Goal: Information Seeking & Learning: Check status

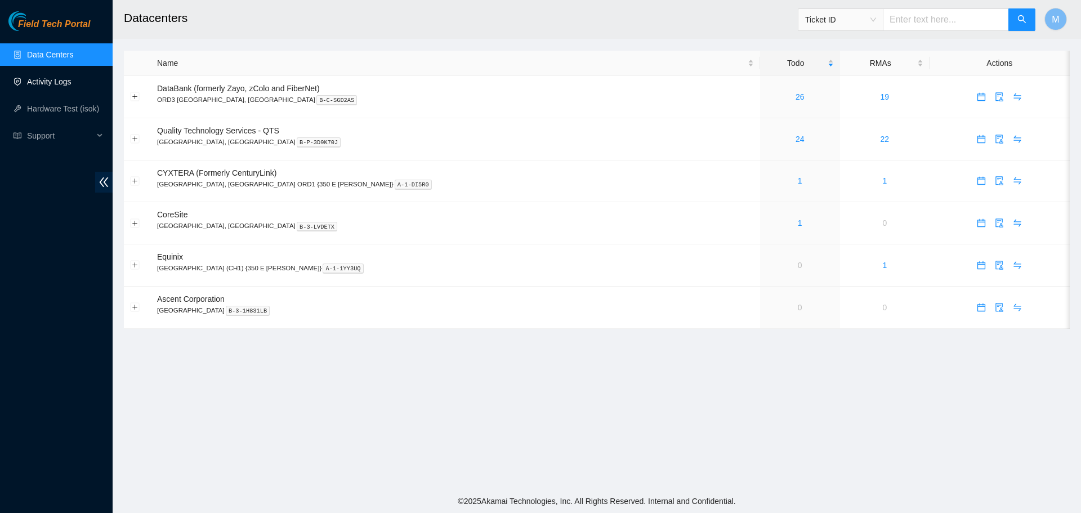
click at [68, 78] on link "Activity Logs" at bounding box center [49, 81] width 44 height 9
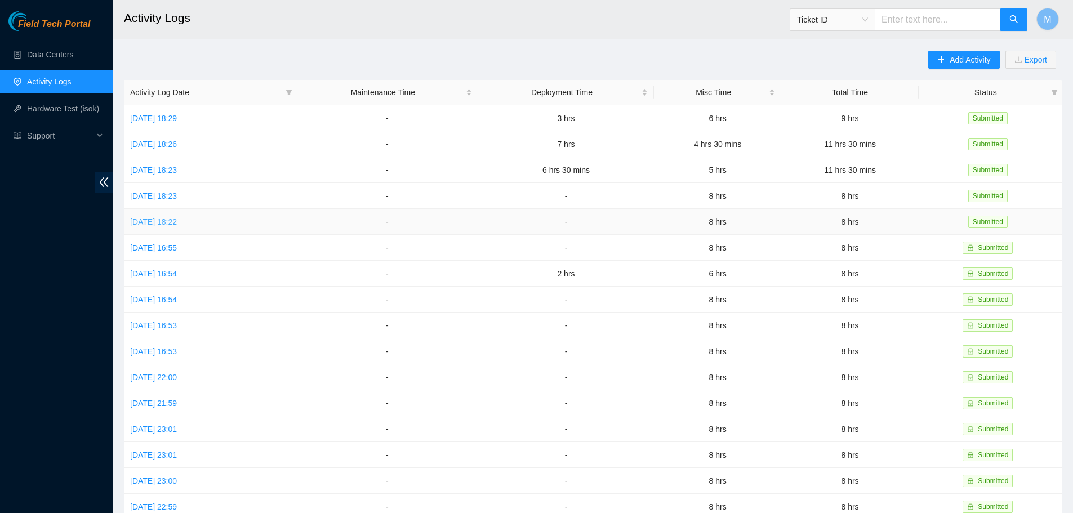
click at [177, 222] on link "[DATE] 18:22" at bounding box center [153, 221] width 47 height 9
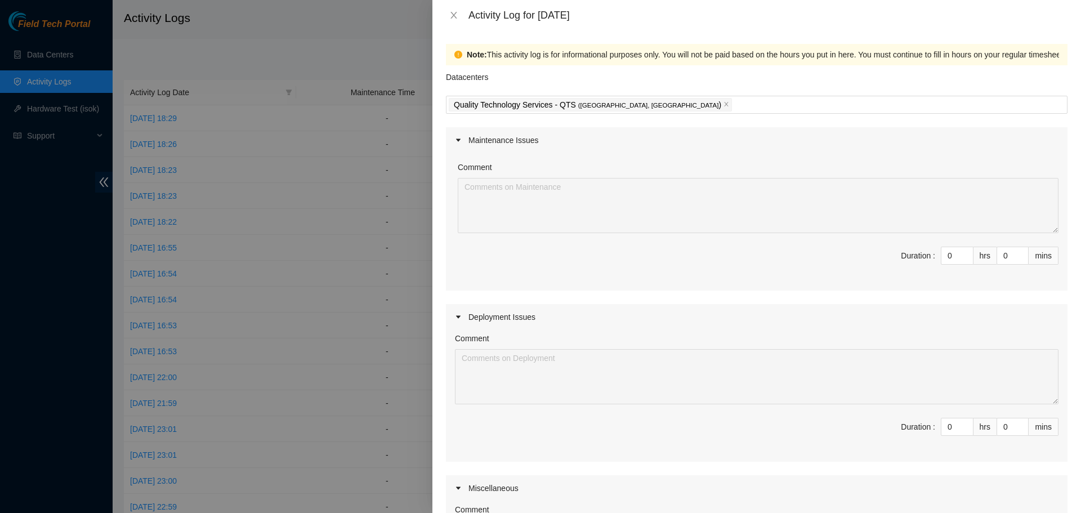
scroll to position [243, 0]
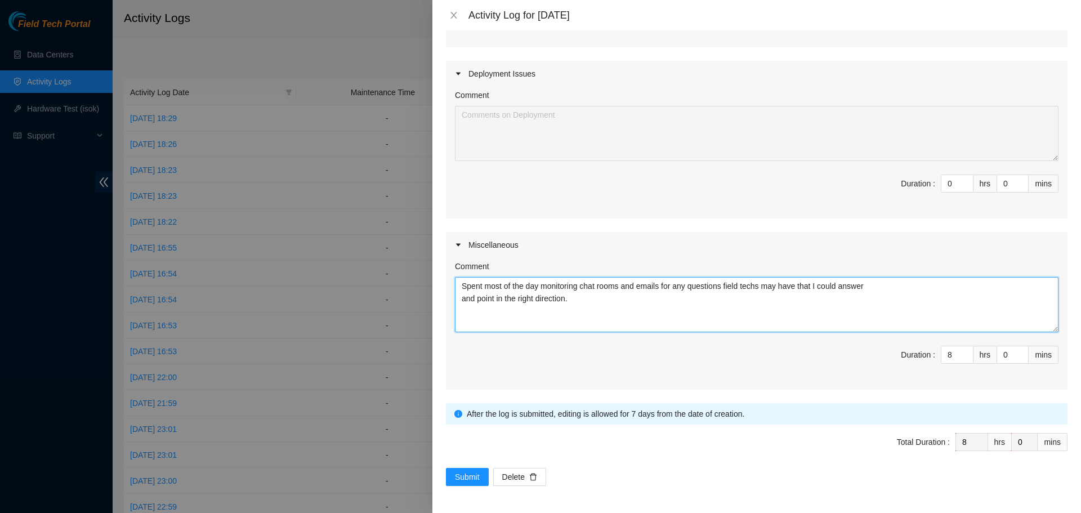
drag, startPoint x: 601, startPoint y: 302, endPoint x: 458, endPoint y: 288, distance: 143.7
click at [458, 288] on textarea "Spent most of the day monitoring chat rooms and emails for any questions field …" at bounding box center [757, 304] width 604 height 55
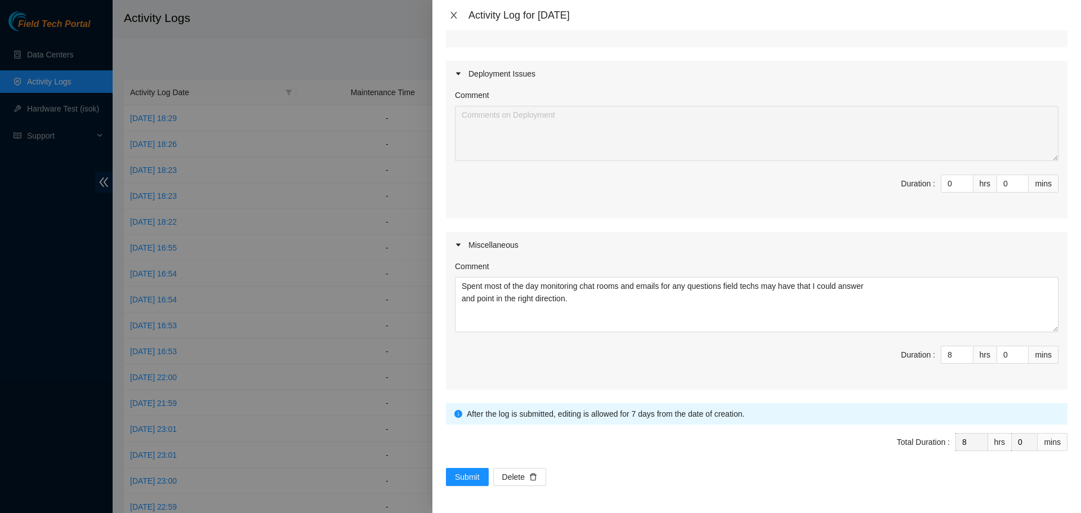
click at [447, 11] on button "Close" at bounding box center [454, 15] width 16 height 11
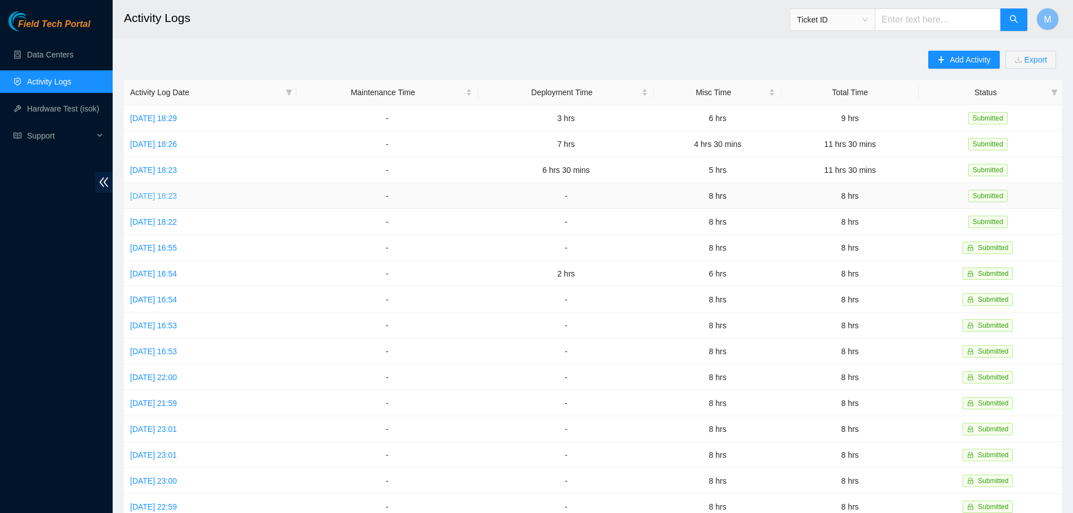
click at [177, 196] on link "[DATE] 18:23" at bounding box center [153, 195] width 47 height 9
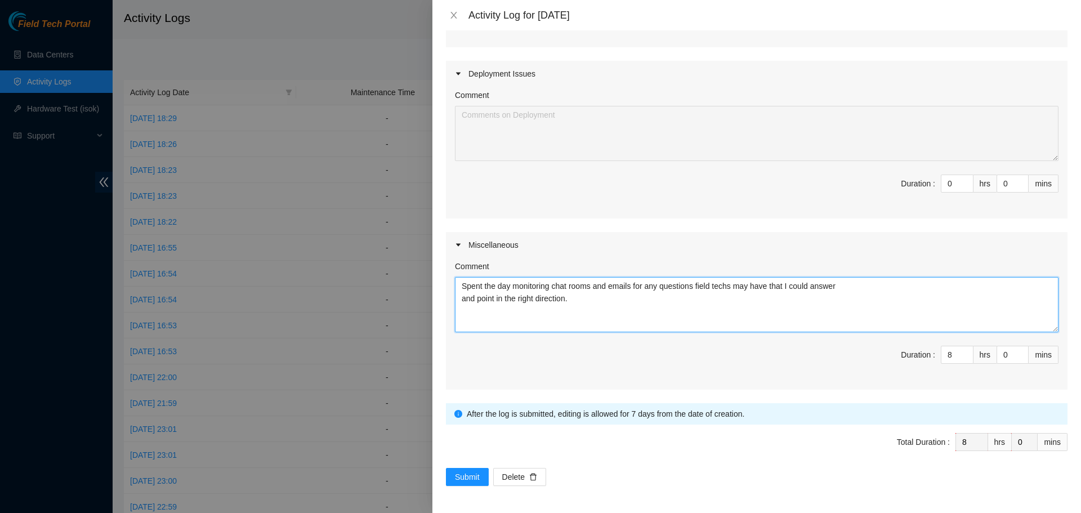
drag, startPoint x: 612, startPoint y: 309, endPoint x: 450, endPoint y: 282, distance: 164.4
click at [450, 282] on div "Comment Spent the day monitoring chat rooms and emails for any questions field …" at bounding box center [757, 324] width 622 height 132
click at [528, 320] on textarea "Spent the day monitoring chat rooms and emails for any questions field techs ma…" at bounding box center [757, 304] width 604 height 55
drag, startPoint x: 575, startPoint y: 298, endPoint x: 459, endPoint y: 288, distance: 115.8
click at [459, 288] on textarea "Spent the day monitoring chat rooms and emails for any questions field techs ma…" at bounding box center [757, 304] width 604 height 55
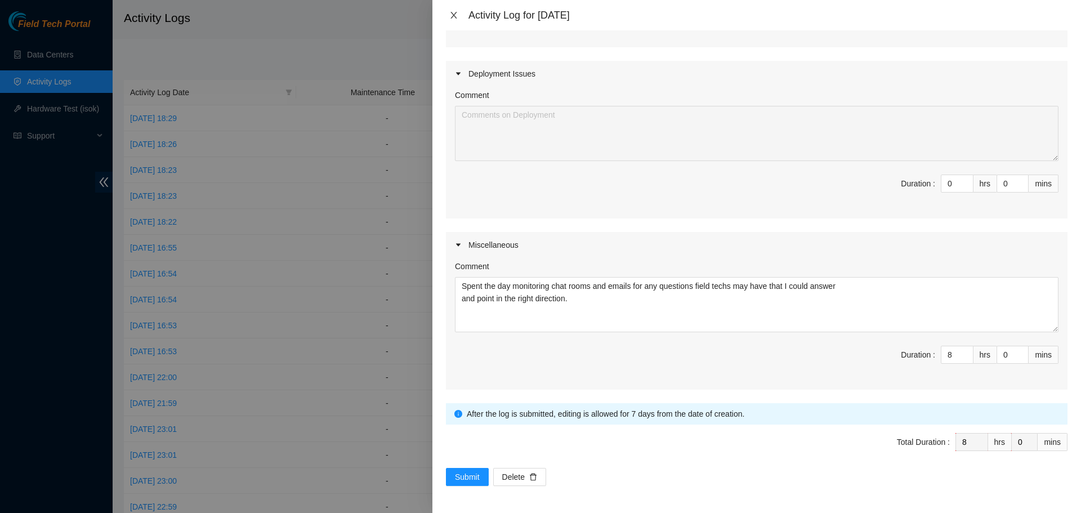
click at [457, 12] on icon "close" at bounding box center [453, 15] width 6 height 7
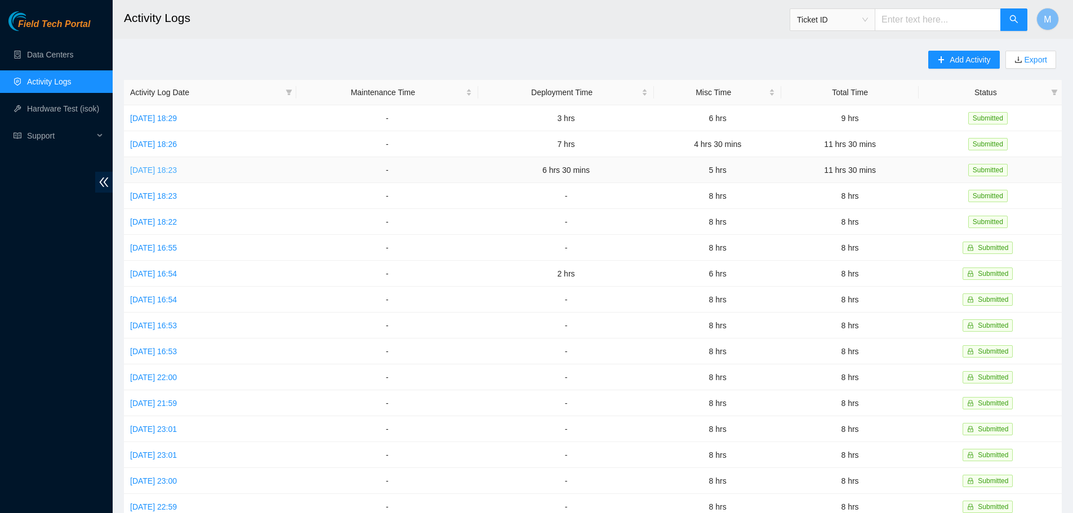
click at [177, 167] on link "[DATE] 18:23" at bounding box center [153, 170] width 47 height 9
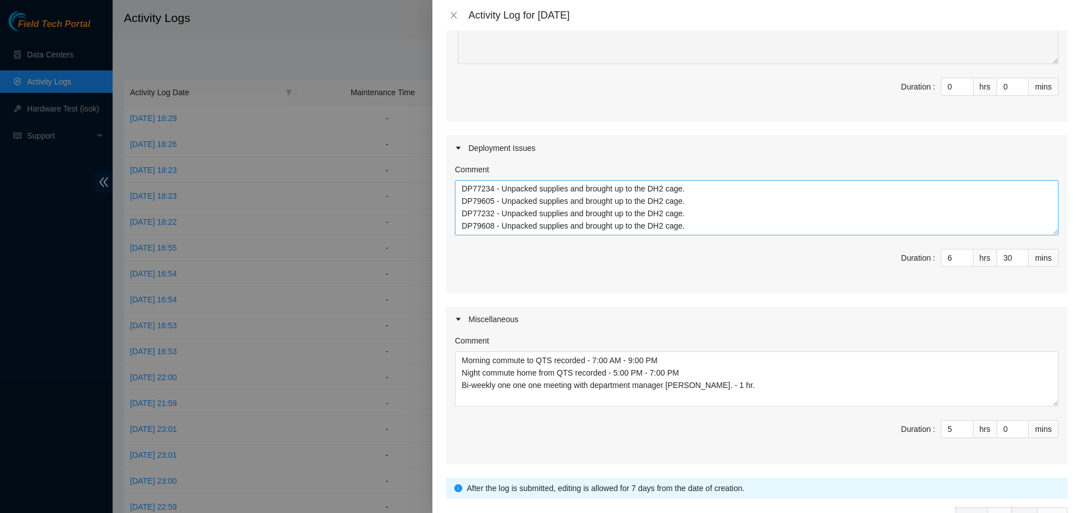
scroll to position [25, 0]
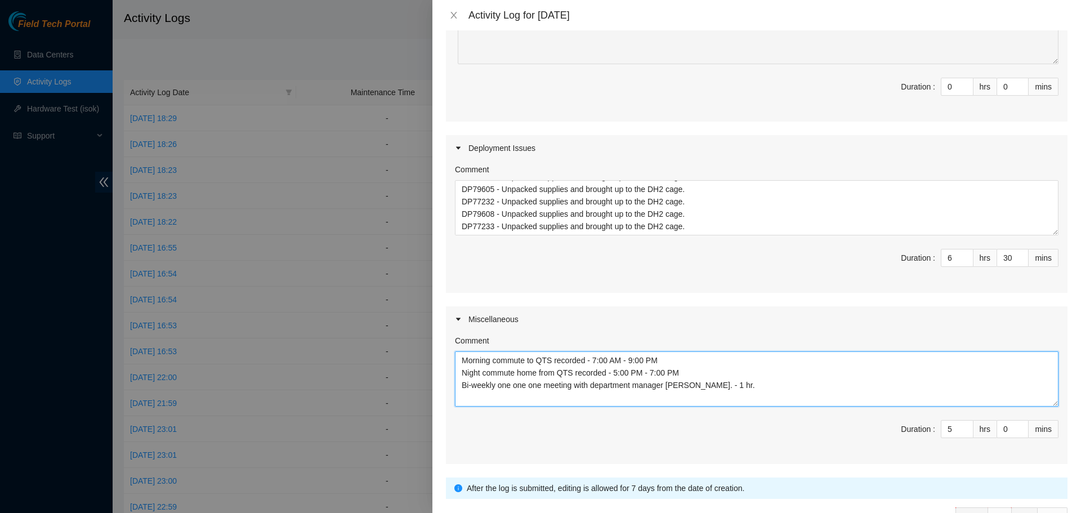
drag, startPoint x: 742, startPoint y: 388, endPoint x: 459, endPoint y: 360, distance: 284.1
click at [459, 360] on textarea "Morning commute to QTS recorded - 7:00 AM - 9:00 PM Night commute home from QTS…" at bounding box center [757, 378] width 604 height 55
click at [626, 379] on textarea "Morning commute to QTS recorded - 7:00 AM - 9:00 PM Night commute home from QTS…" at bounding box center [757, 378] width 604 height 55
drag, startPoint x: 678, startPoint y: 360, endPoint x: 461, endPoint y: 360, distance: 216.8
click at [461, 360] on textarea "Morning commute to QTS recorded - 7:00 AM - 9:00 PM Night commute home from QTS…" at bounding box center [757, 378] width 604 height 55
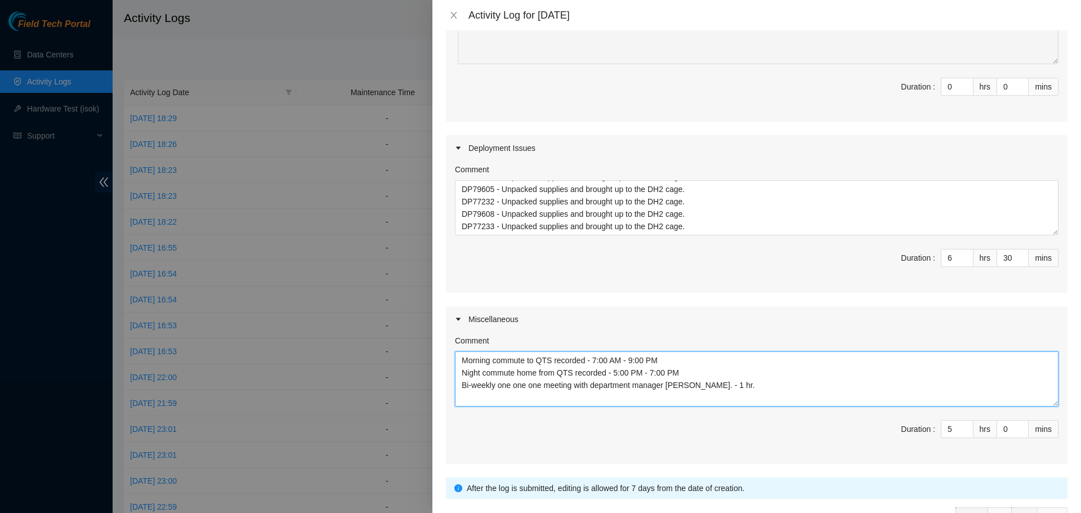
drag, startPoint x: 691, startPoint y: 372, endPoint x: 479, endPoint y: 369, distance: 211.7
click at [448, 367] on div "Comment Morning commute to QTS recorded - 7:00 AM - 9:00 PM Night commute home …" at bounding box center [757, 398] width 622 height 132
drag, startPoint x: 726, startPoint y: 389, endPoint x: 452, endPoint y: 387, distance: 274.2
click at [452, 387] on div "Comment Morning commute to QTS recorded - 7:00 AM - 9:00 PM Night commute home …" at bounding box center [757, 398] width 622 height 132
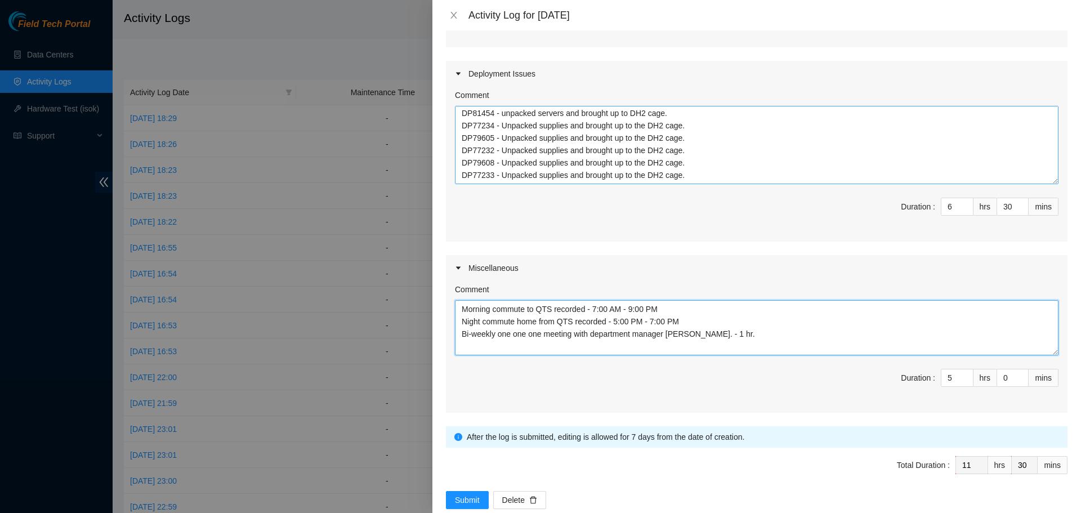
scroll to position [0, 0]
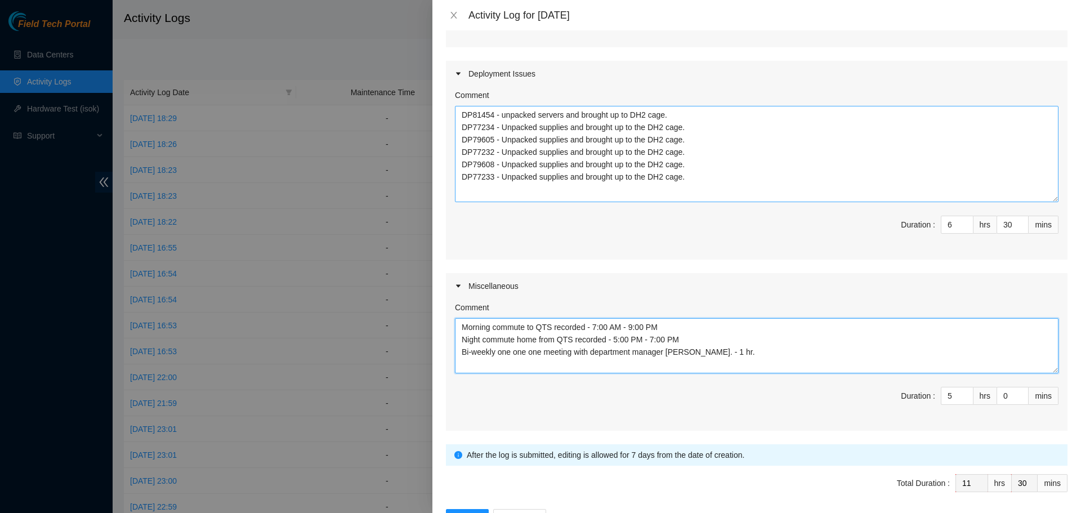
drag, startPoint x: 1047, startPoint y: 159, endPoint x: 1039, endPoint y: 200, distance: 41.7
click at [1039, 200] on textarea "DP81454 - unpacked servers and brought up to DH2 cage. DP77234 - Unpacked suppl…" at bounding box center [757, 154] width 604 height 96
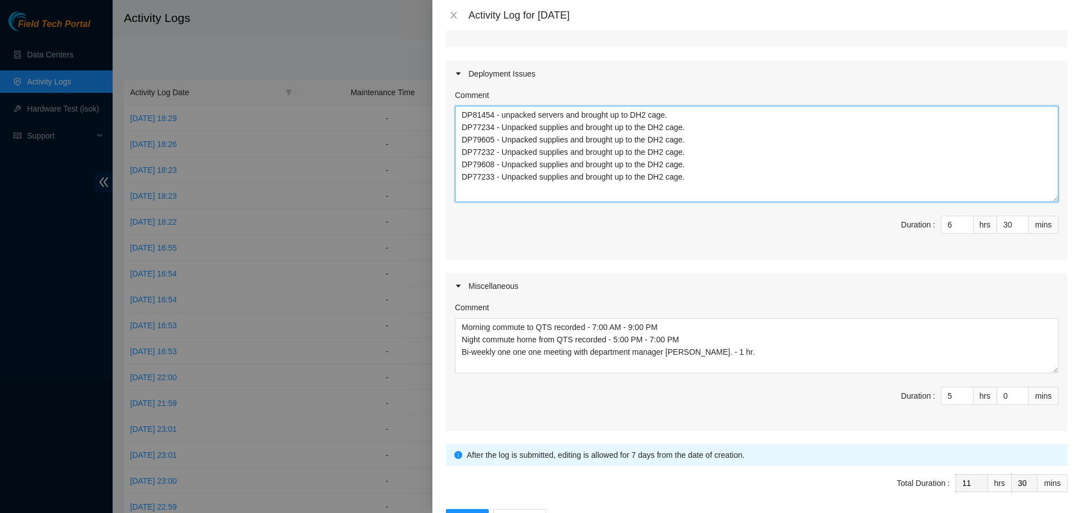
drag, startPoint x: 739, startPoint y: 176, endPoint x: 443, endPoint y: 115, distance: 302.8
click at [443, 115] on div "Note: This activity log is for informational purposes only. You will not be pai…" at bounding box center [756, 271] width 649 height 483
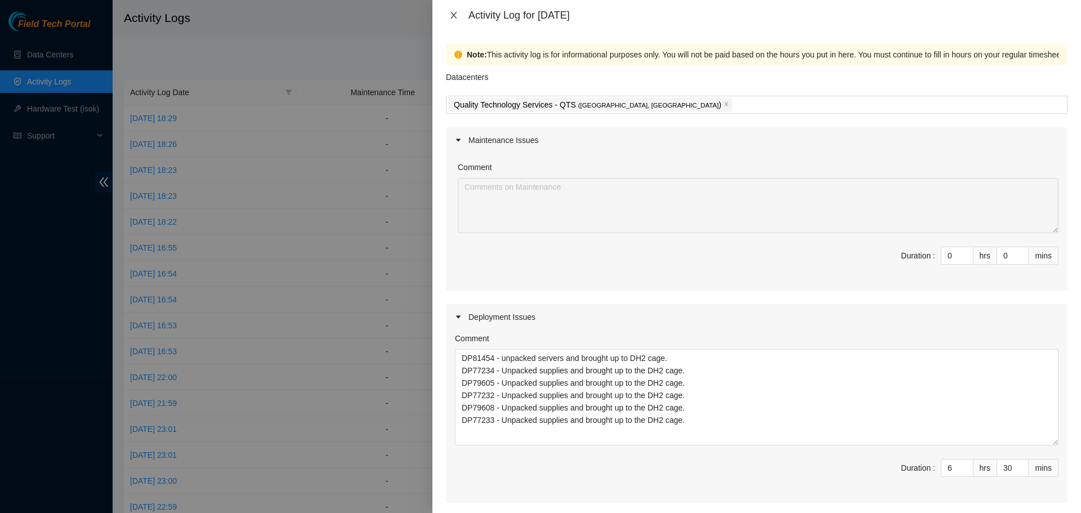
click at [453, 15] on icon "close" at bounding box center [453, 15] width 9 height 9
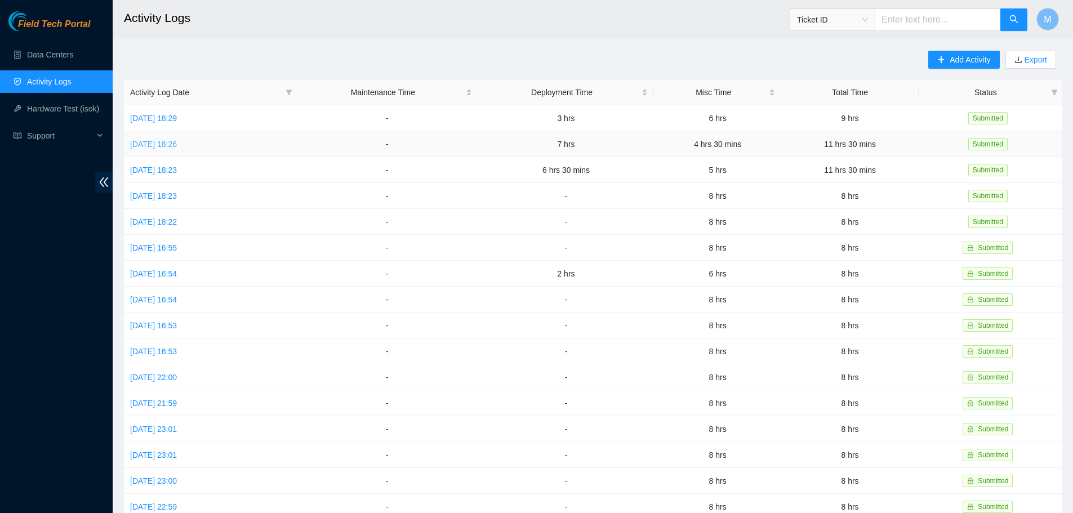
click at [177, 142] on link "[DATE] 18:26" at bounding box center [153, 144] width 47 height 9
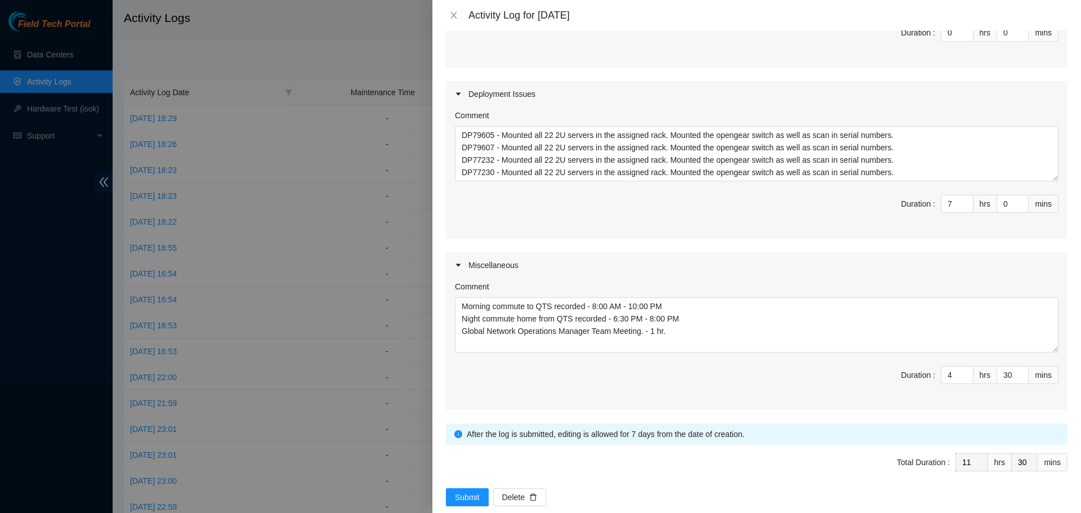
scroll to position [243, 0]
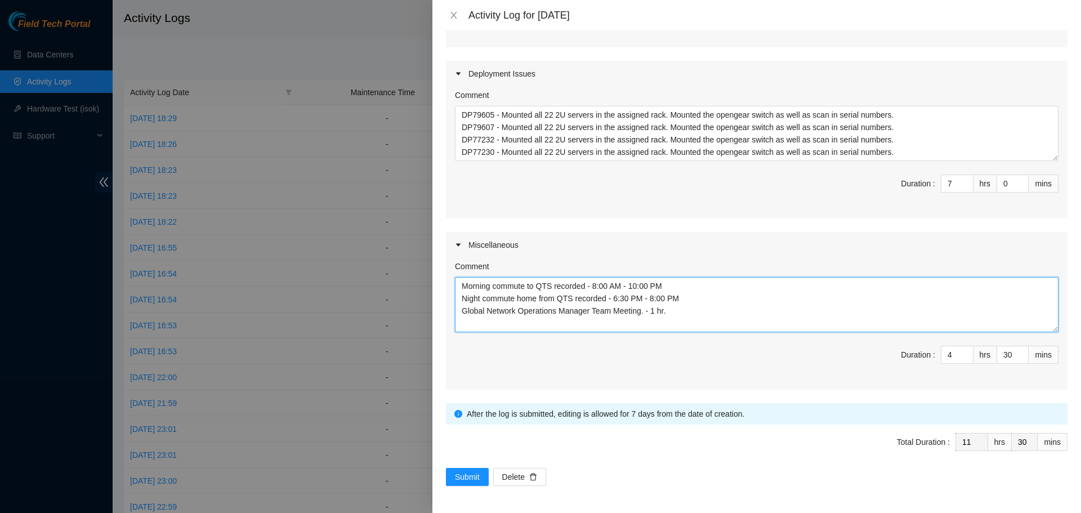
drag, startPoint x: 700, startPoint y: 316, endPoint x: 565, endPoint y: 309, distance: 135.9
click at [565, 309] on textarea "Morning commute to QTS recorded - 8:00 AM - 10:00 PM Night commute home from QT…" at bounding box center [757, 304] width 604 height 55
drag, startPoint x: 671, startPoint y: 283, endPoint x: 457, endPoint y: 283, distance: 214.0
click at [457, 283] on textarea "Morning commute to QTS recorded - 8:00 AM - 10:00 PM Night commute home from QT…" at bounding box center [757, 304] width 604 height 55
drag, startPoint x: 685, startPoint y: 302, endPoint x: 455, endPoint y: 301, distance: 229.7
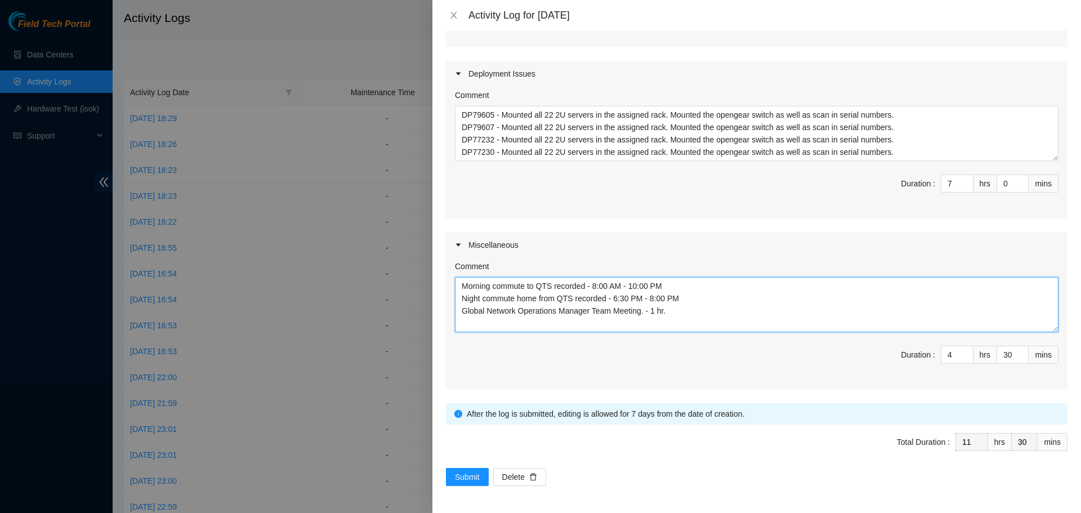
click at [455, 301] on textarea "Morning commute to QTS recorded - 8:00 AM - 10:00 PM Night commute home from QT…" at bounding box center [757, 304] width 604 height 55
drag, startPoint x: 674, startPoint y: 310, endPoint x: 463, endPoint y: 310, distance: 211.1
click at [463, 310] on textarea "Morning commute to QTS recorded - 8:00 AM - 10:00 PM Night commute home from QT…" at bounding box center [757, 304] width 604 height 55
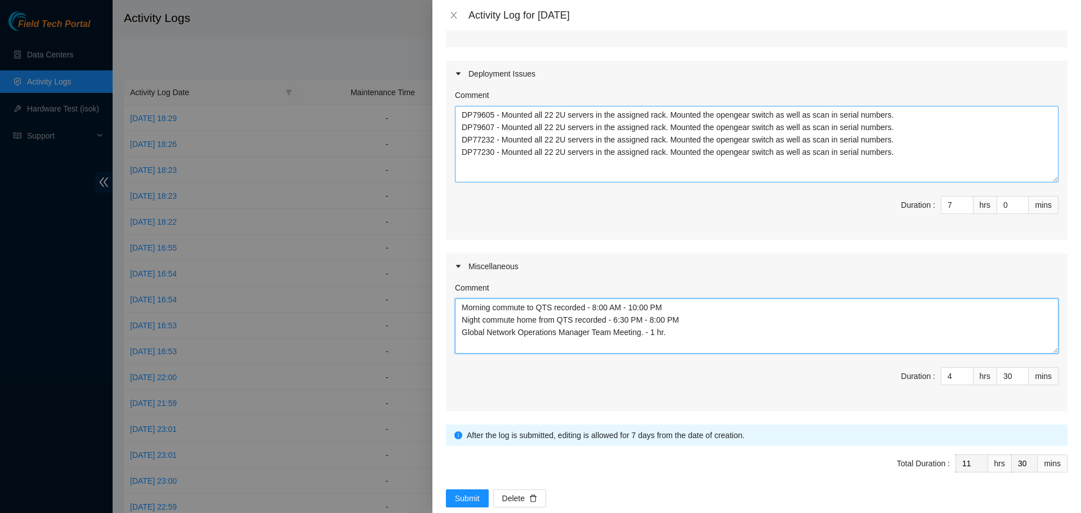
drag, startPoint x: 1048, startPoint y: 158, endPoint x: 1048, endPoint y: 184, distance: 25.3
click at [1048, 182] on textarea "DP79605 - Mounted all 22 2U servers in the assigned rack. Mounted the opengear …" at bounding box center [757, 144] width 604 height 77
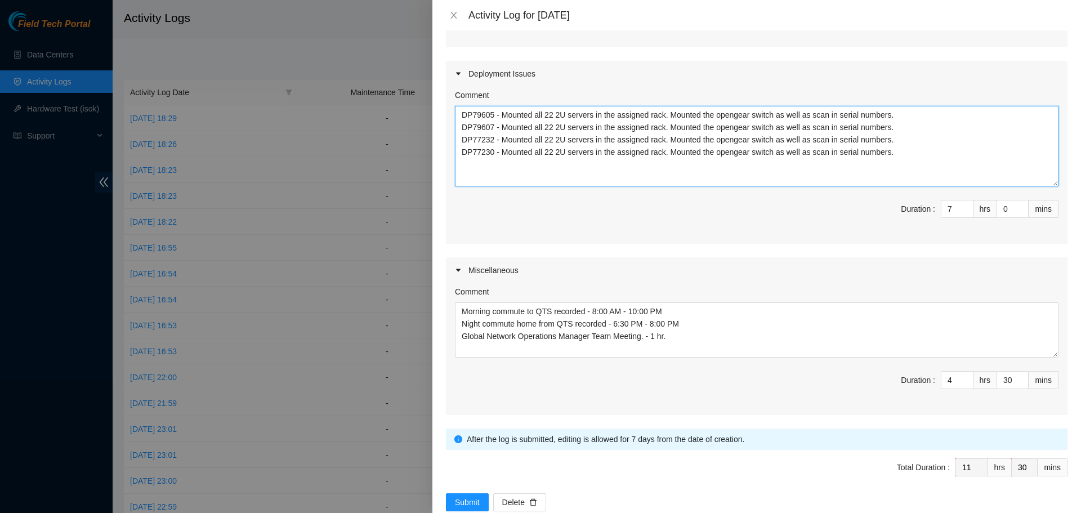
drag, startPoint x: 944, startPoint y: 153, endPoint x: 392, endPoint y: 114, distance: 552.6
click at [392, 114] on div "Activity Log for 14-08-2025 Note: This activity log is for informational purpos…" at bounding box center [540, 256] width 1081 height 513
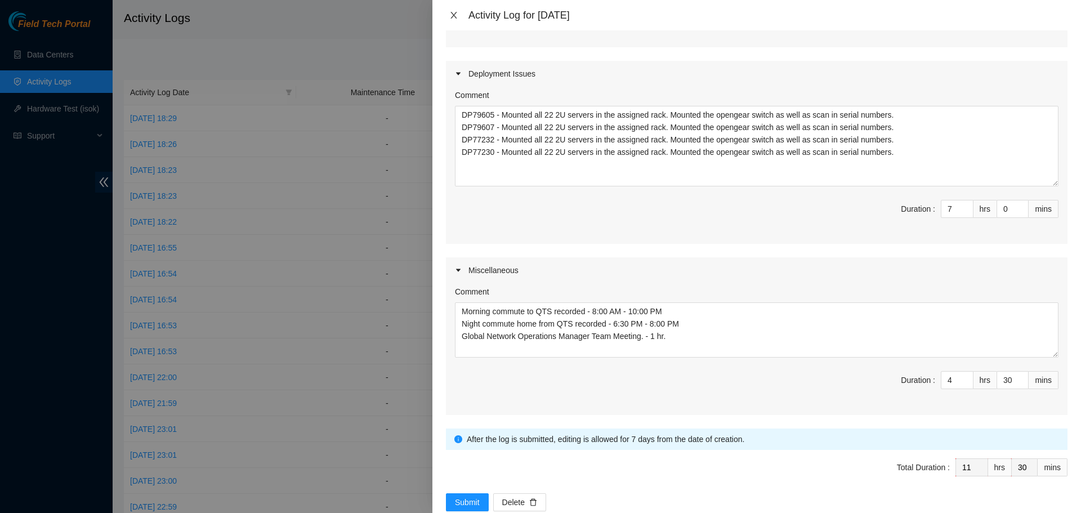
click at [453, 16] on icon "close" at bounding box center [453, 15] width 6 height 7
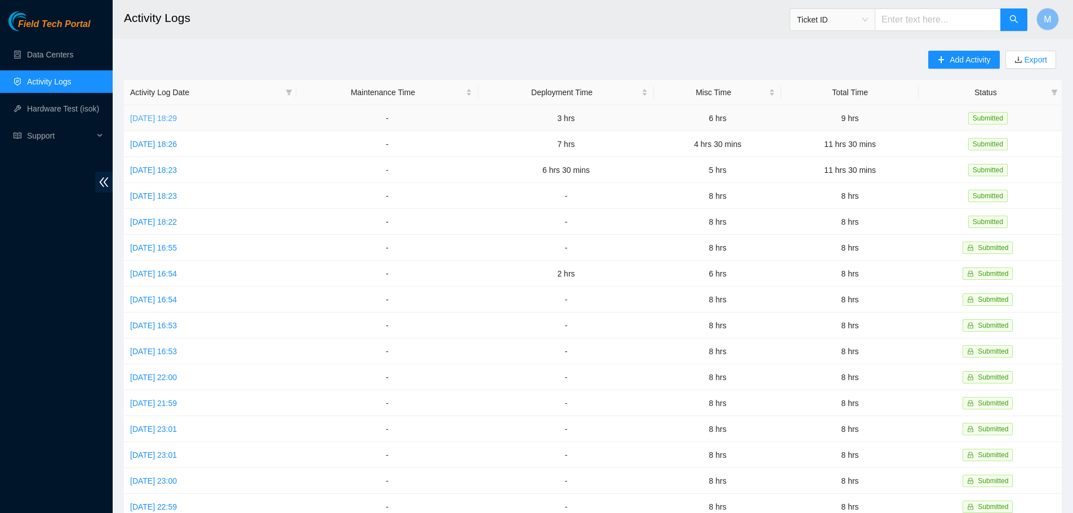
click at [168, 117] on link "[DATE] 18:29" at bounding box center [153, 118] width 47 height 9
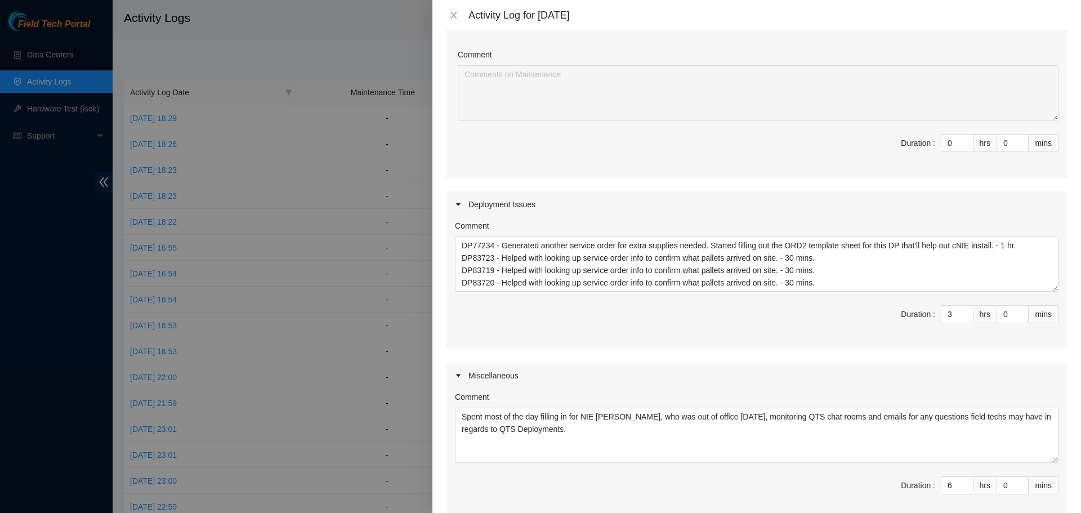
scroll to position [169, 0]
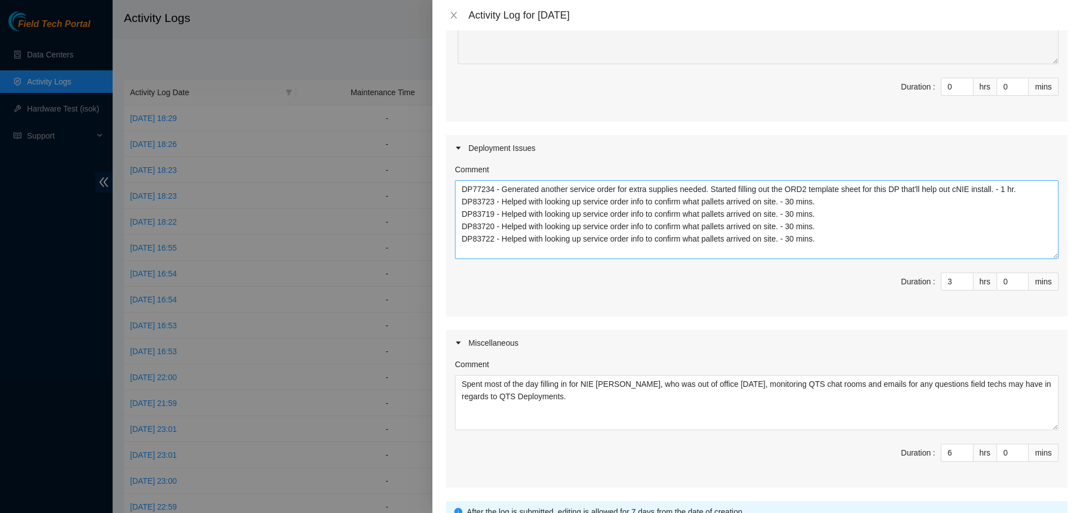
drag, startPoint x: 1047, startPoint y: 230, endPoint x: 1047, endPoint y: 254, distance: 23.6
click at [1047, 254] on textarea "DP77234 - Generated another service order for extra supplies needed. Started fi…" at bounding box center [757, 219] width 604 height 79
drag, startPoint x: 872, startPoint y: 240, endPoint x: 463, endPoint y: 193, distance: 411.5
click at [463, 193] on textarea "DP77234 - Generated another service order for extra supplies needed. Started fi…" at bounding box center [757, 219] width 604 height 79
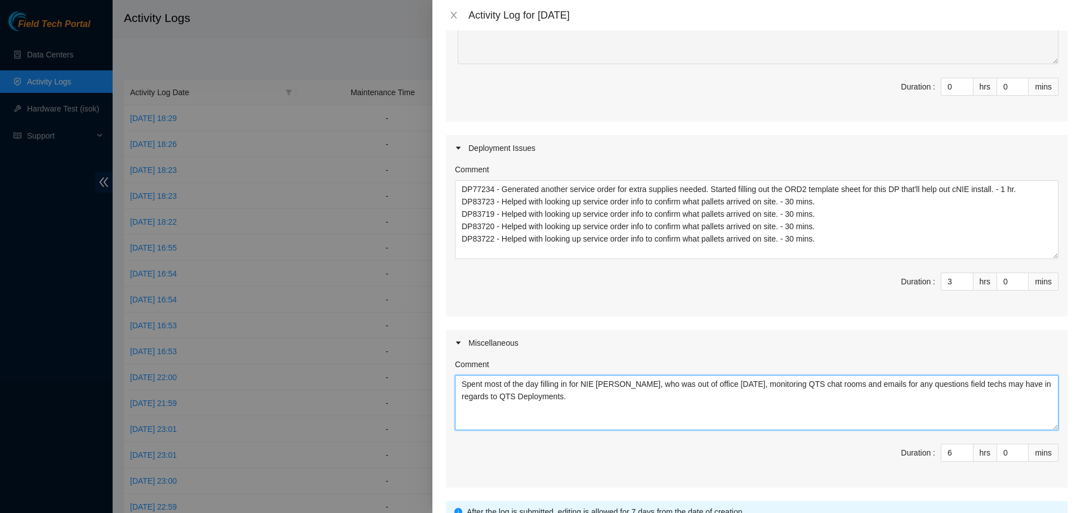
drag, startPoint x: 571, startPoint y: 399, endPoint x: 459, endPoint y: 385, distance: 113.6
click at [459, 385] on textarea "Spent most of the day filling in for NIE Isaac Obando, who was out of office to…" at bounding box center [757, 402] width 604 height 55
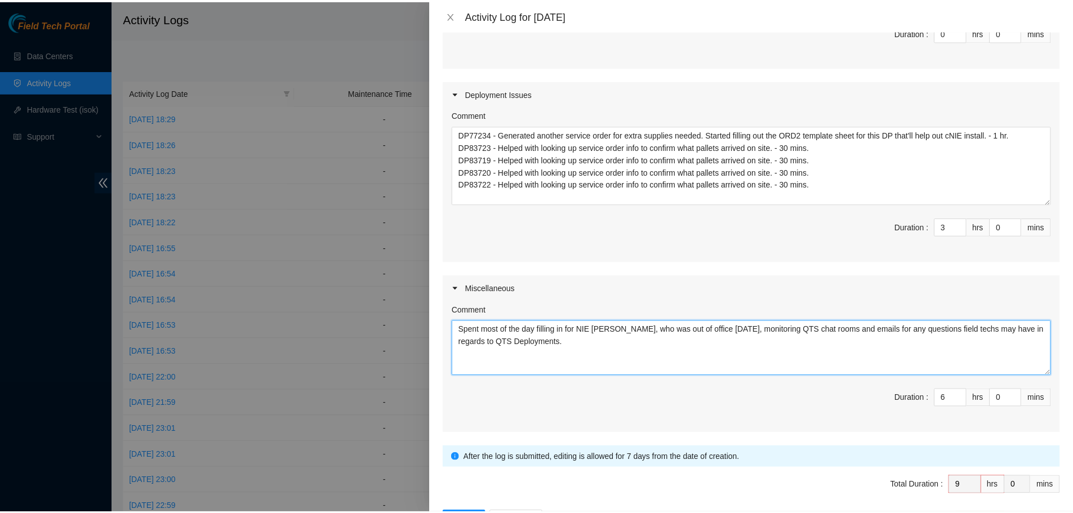
scroll to position [267, 0]
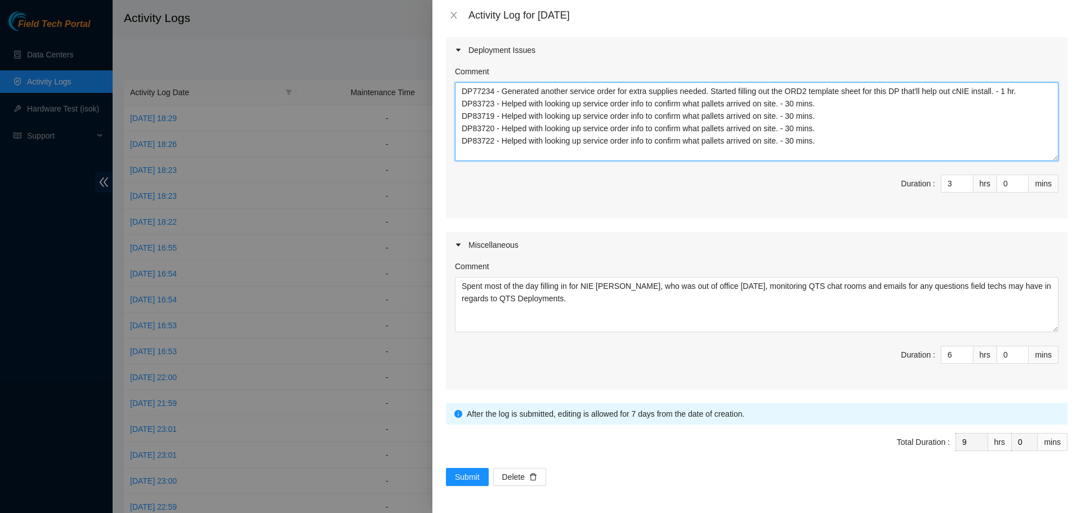
drag, startPoint x: 818, startPoint y: 144, endPoint x: 449, endPoint y: 91, distance: 372.0
click at [449, 91] on div "Comment DP77234 - Generated another service order for extra supplies needed. St…" at bounding box center [757, 140] width 622 height 155
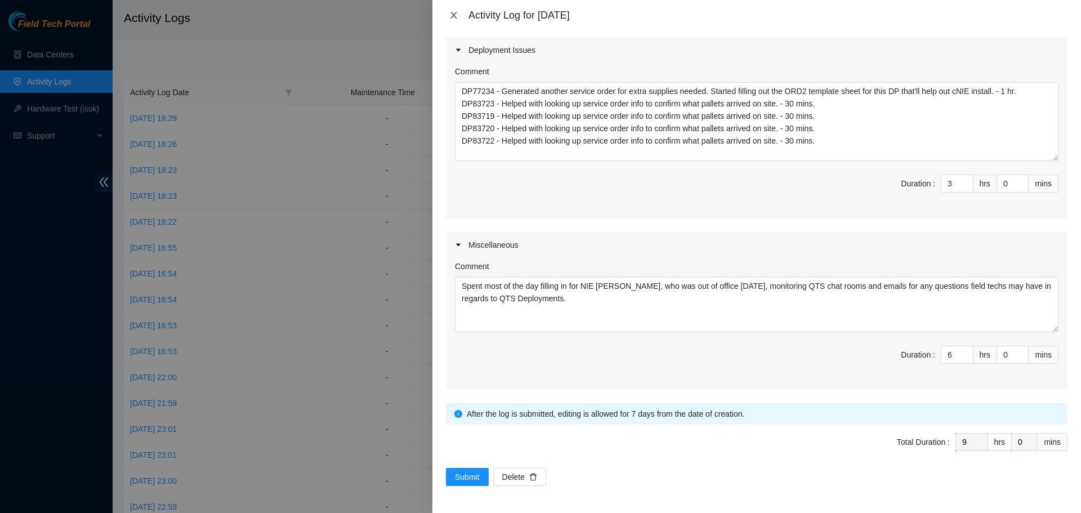
click at [457, 14] on icon "close" at bounding box center [453, 15] width 9 height 9
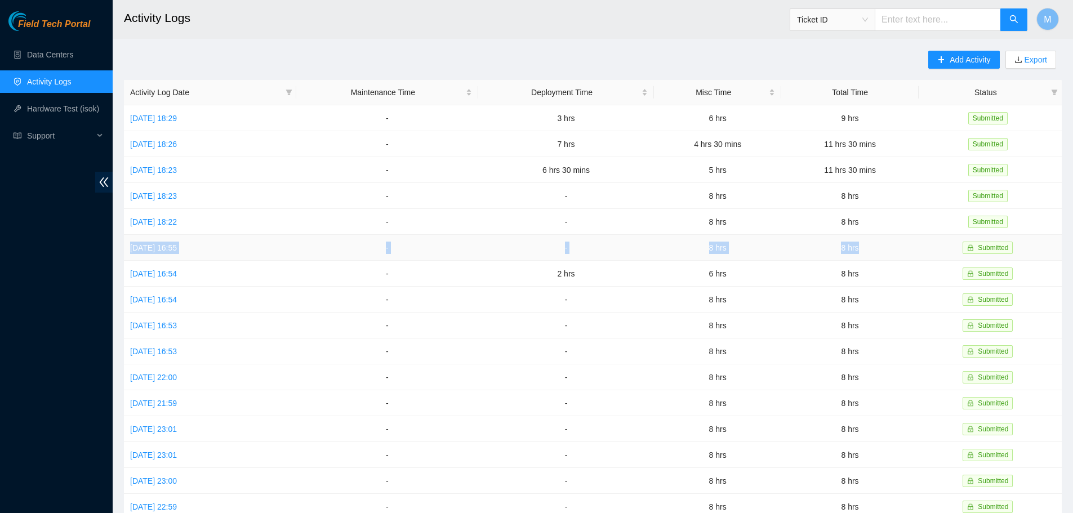
drag, startPoint x: 872, startPoint y: 244, endPoint x: 131, endPoint y: 235, distance: 741.0
click at [131, 235] on tr "Fri, 08 Aug 2025 16:55 - - 8 hrs 8 hrs Submitted" at bounding box center [592, 248] width 937 height 26
click at [279, 213] on td "[DATE] 18:22" at bounding box center [210, 222] width 172 height 26
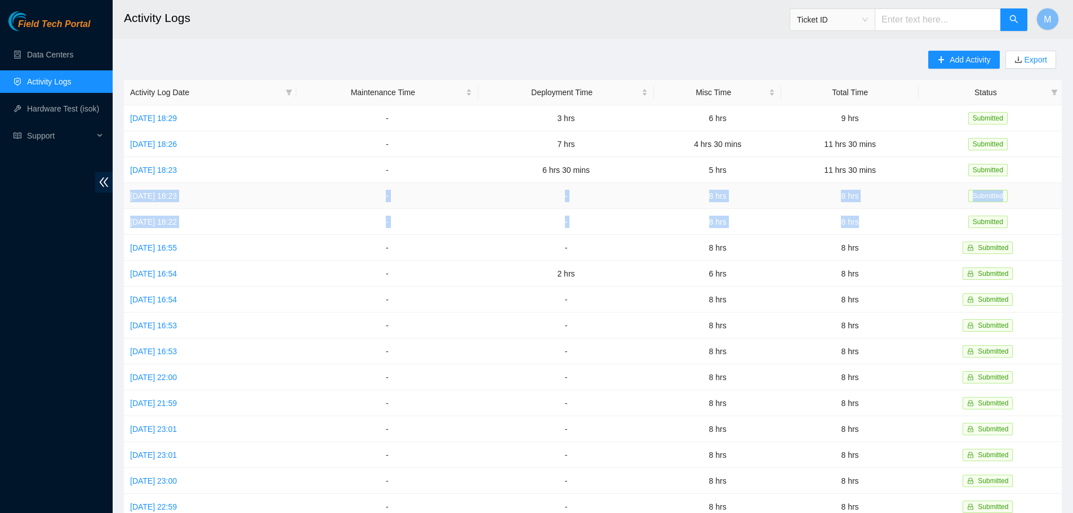
drag, startPoint x: 886, startPoint y: 218, endPoint x: 126, endPoint y: 193, distance: 761.1
click at [126, 193] on tbody "Fri, 15 Aug 2025 18:29 - 3 hrs 6 hrs 9 hrs Submitted Thu, 14 Aug 2025 18:26 - 7…" at bounding box center [592, 364] width 937 height 518
click at [891, 147] on td "11 hrs 30 mins" at bounding box center [849, 144] width 137 height 26
